Goal: Task Accomplishment & Management: Use online tool/utility

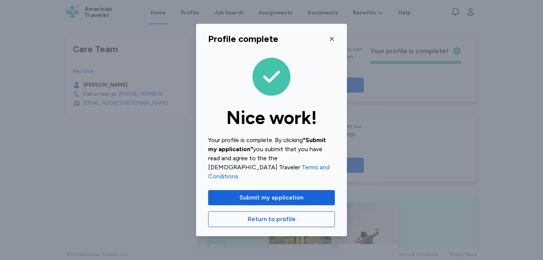
click at [333, 42] on icon "button" at bounding box center [332, 39] width 6 height 6
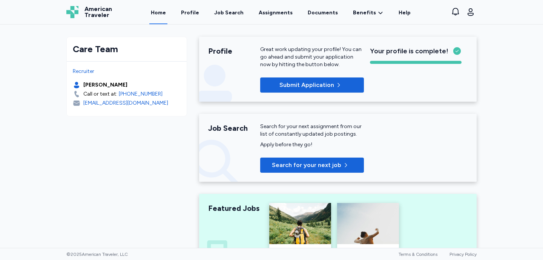
click at [167, 11] on link "Home" at bounding box center [158, 12] width 18 height 23
click at [277, 15] on link "Assignments" at bounding box center [275, 12] width 37 height 23
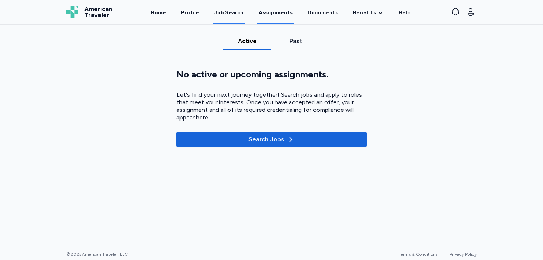
click at [231, 13] on div "Job Search" at bounding box center [228, 13] width 29 height 8
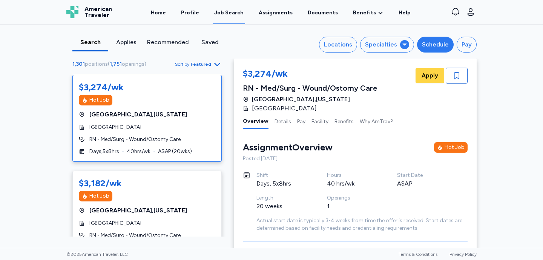
click at [435, 48] on div "Schedule" at bounding box center [435, 44] width 27 height 9
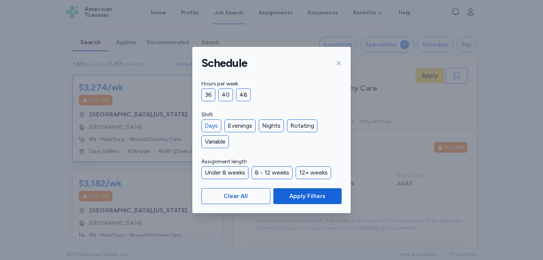
click at [217, 125] on div "Days" at bounding box center [212, 125] width 20 height 13
click at [228, 126] on div "Evenings" at bounding box center [240, 125] width 31 height 13
click at [225, 141] on div "Variable" at bounding box center [216, 141] width 28 height 13
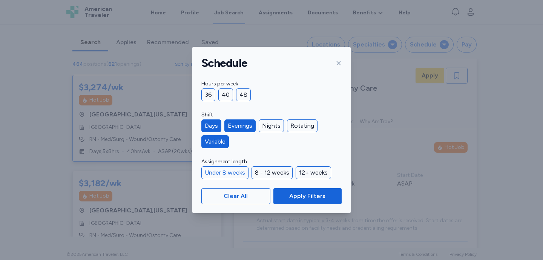
click at [229, 172] on div "Under 8 weeks" at bounding box center [225, 172] width 47 height 13
click at [261, 173] on div "8 - 12 weeks" at bounding box center [272, 172] width 41 height 13
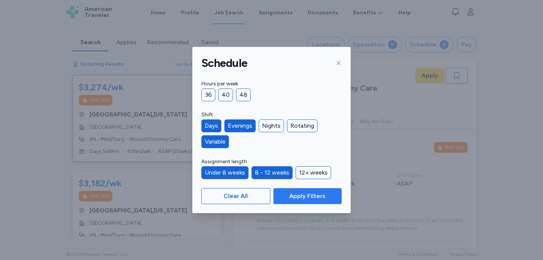
click at [305, 200] on button "Apply Filters" at bounding box center [308, 196] width 68 height 16
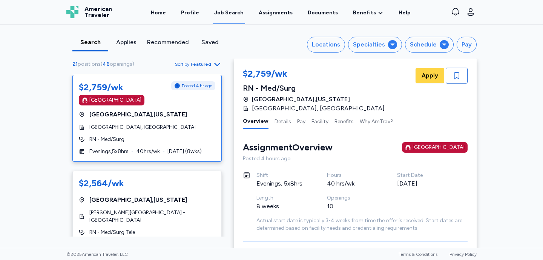
scroll to position [1, 0]
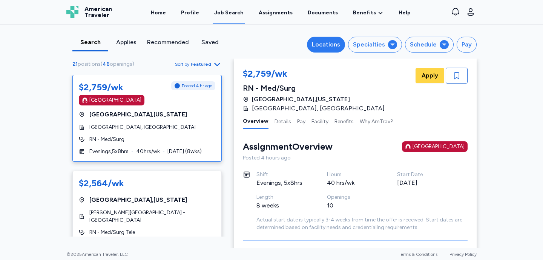
click at [339, 47] on div "Locations" at bounding box center [326, 44] width 28 height 9
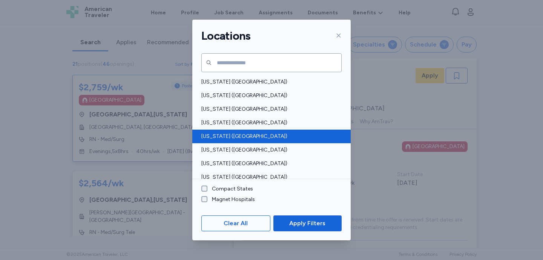
click at [228, 137] on span "[US_STATE] ([GEOGRAPHIC_DATA])" at bounding box center [270, 136] width 136 height 8
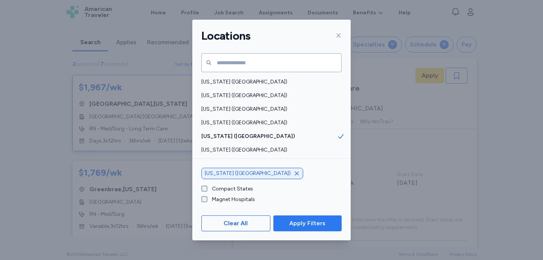
click at [316, 225] on span "Apply Filters" at bounding box center [307, 223] width 36 height 9
